Goal: Complete application form

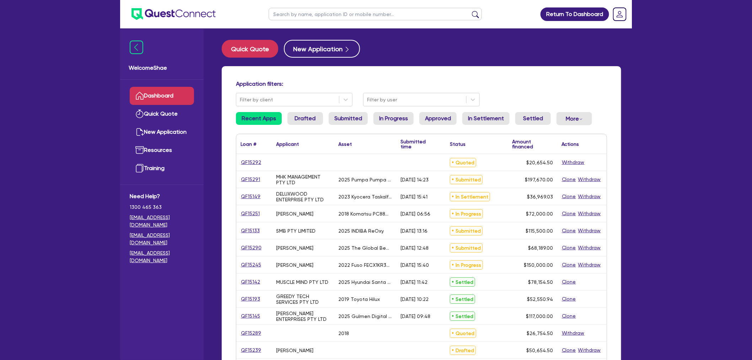
click at [341, 13] on input "text" at bounding box center [375, 14] width 213 height 12
paste input "QF15198"
type input "QF15198"
click at [470, 11] on button "submit" at bounding box center [475, 16] width 11 height 10
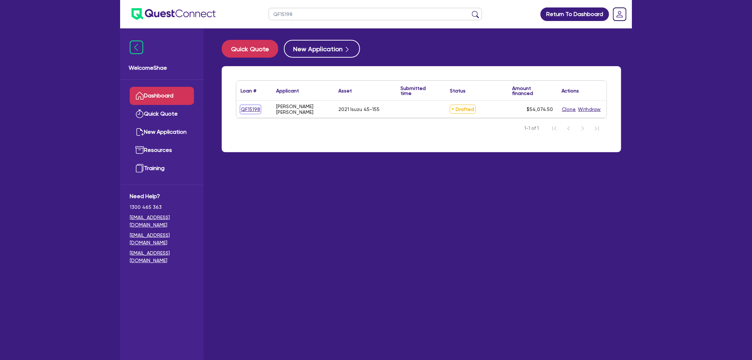
click at [253, 107] on link "QF15198" at bounding box center [251, 109] width 20 height 8
select select "CARS_AND_LIGHT_TRUCKS"
select select "PASSENGER_VEHICLES"
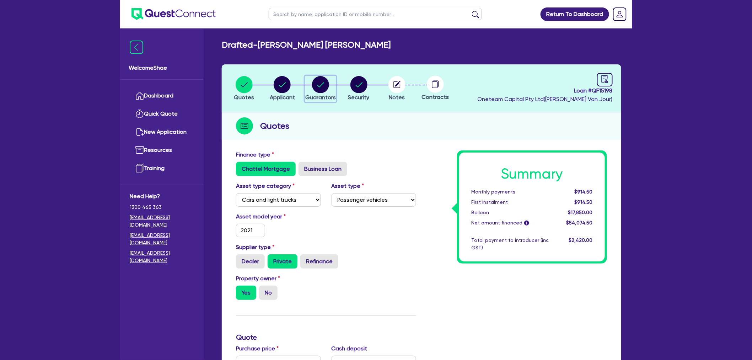
click at [314, 84] on circle "button" at bounding box center [320, 84] width 17 height 17
select select "MR"
select select "QLD"
select select "SINGLE"
select select "PROPERTY"
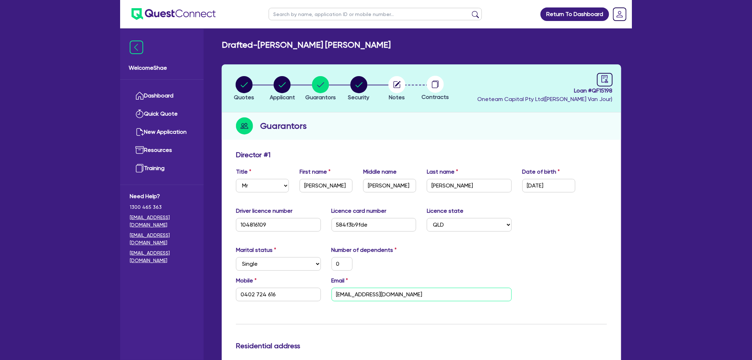
drag, startPoint x: 414, startPoint y: 295, endPoint x: 286, endPoint y: 291, distance: 127.7
click at [286, 291] on div "Mobile [PHONE_NUMBER] Email [EMAIL_ADDRESS][DOMAIN_NAME]" at bounding box center [422, 291] width 382 height 31
click at [247, 76] on button "Quotes" at bounding box center [244, 89] width 21 height 26
select select "CARS_AND_LIGHT_TRUCKS"
select select "PASSENGER_VEHICLES"
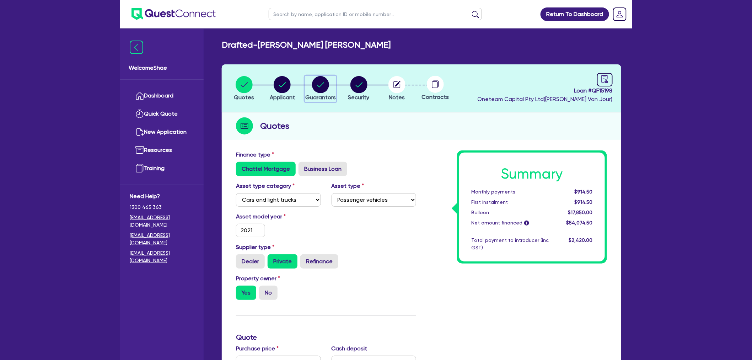
click at [315, 88] on circle "button" at bounding box center [320, 84] width 17 height 17
select select "MR"
select select "QLD"
select select "SINGLE"
select select "PROPERTY"
